Goal: Task Accomplishment & Management: Use online tool/utility

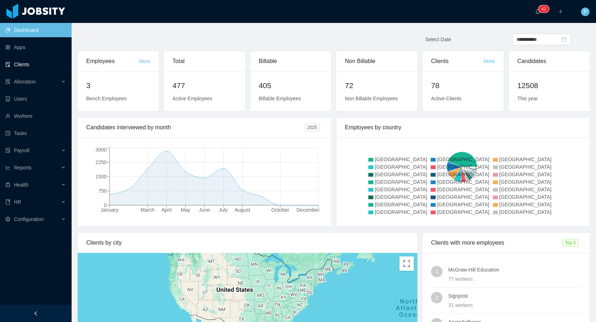
click at [21, 64] on link "Clients" at bounding box center [35, 64] width 61 height 14
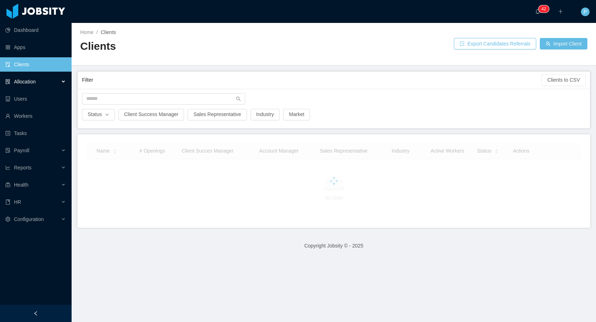
click at [36, 84] on span "Allocation" at bounding box center [25, 82] width 22 height 6
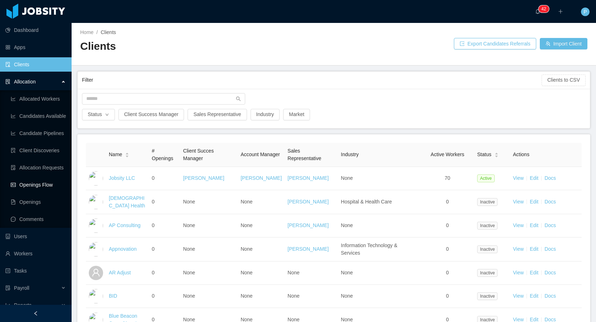
click at [32, 183] on link "Openings Flow" at bounding box center [38, 185] width 55 height 14
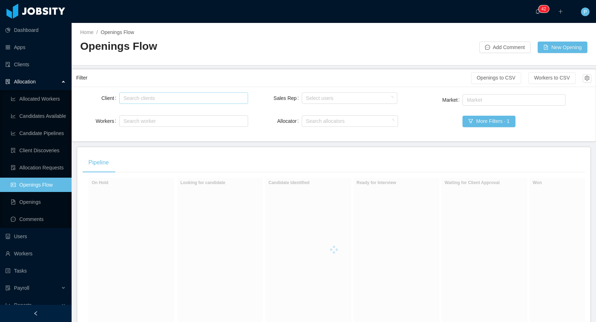
click at [167, 101] on div "Search clients" at bounding box center [182, 98] width 117 height 7
type input "**********"
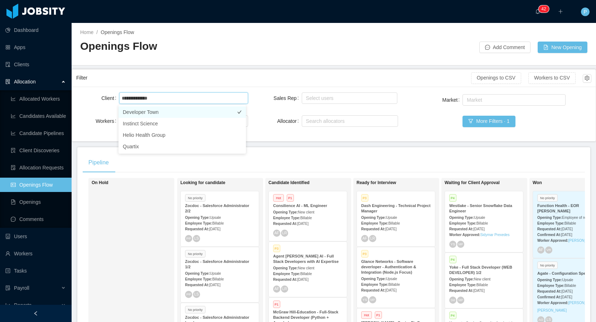
click at [157, 114] on li "Developer Town" at bounding box center [183, 111] width 128 height 11
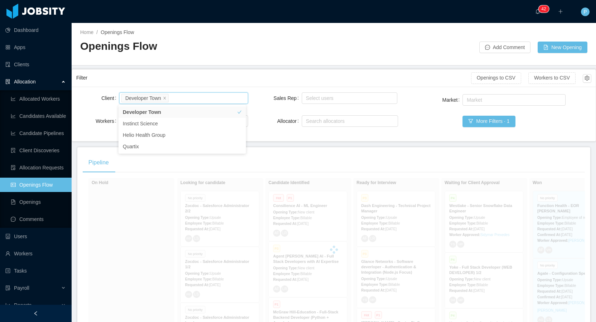
click at [265, 60] on div "Home / Openings Flow / Openings Flow Add Comment New Opening" at bounding box center [334, 44] width 525 height 43
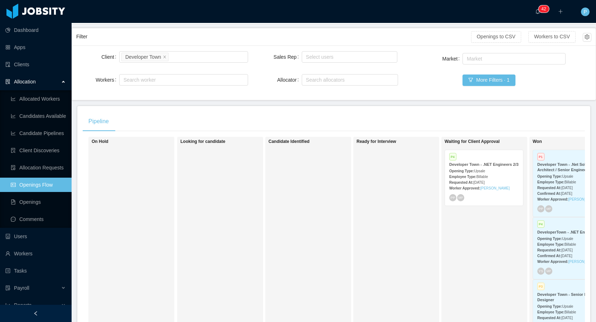
scroll to position [44, 0]
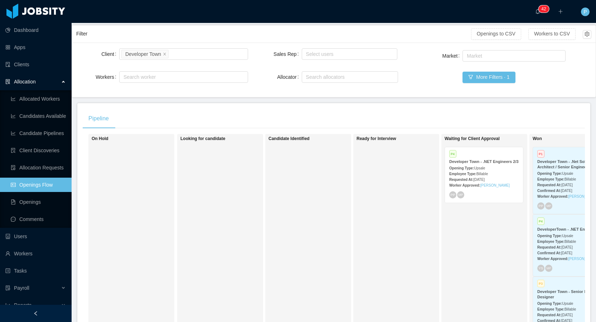
click at [488, 155] on div "P4" at bounding box center [484, 155] width 69 height 6
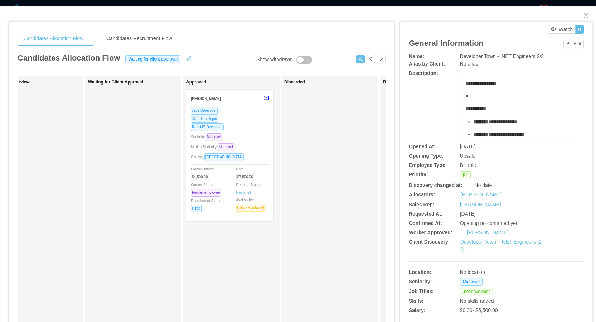
click at [238, 115] on div ".NET Developer" at bounding box center [230, 119] width 78 height 8
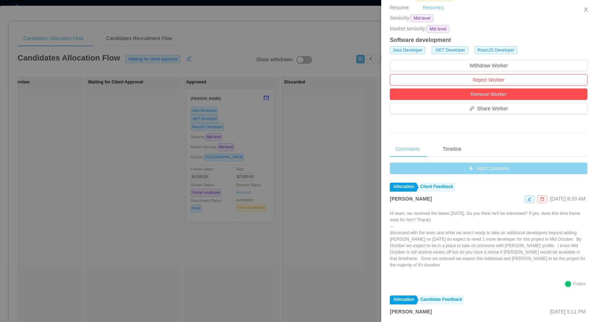
scroll to position [192, 0]
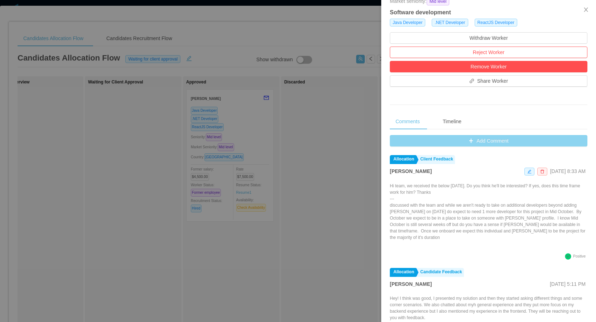
click at [476, 139] on button "Add Comment" at bounding box center [489, 140] width 198 height 11
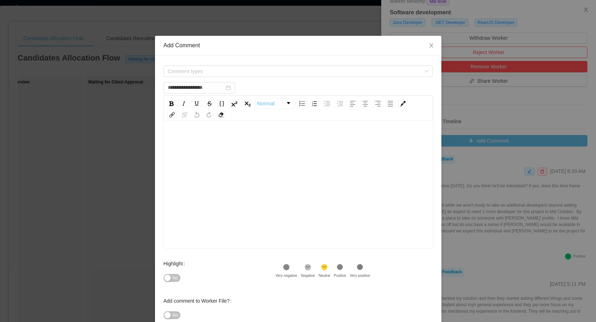
type input "**********"
click at [429, 46] on icon "icon: close" at bounding box center [431, 45] width 4 height 4
